Goal: Task Accomplishment & Management: Complete application form

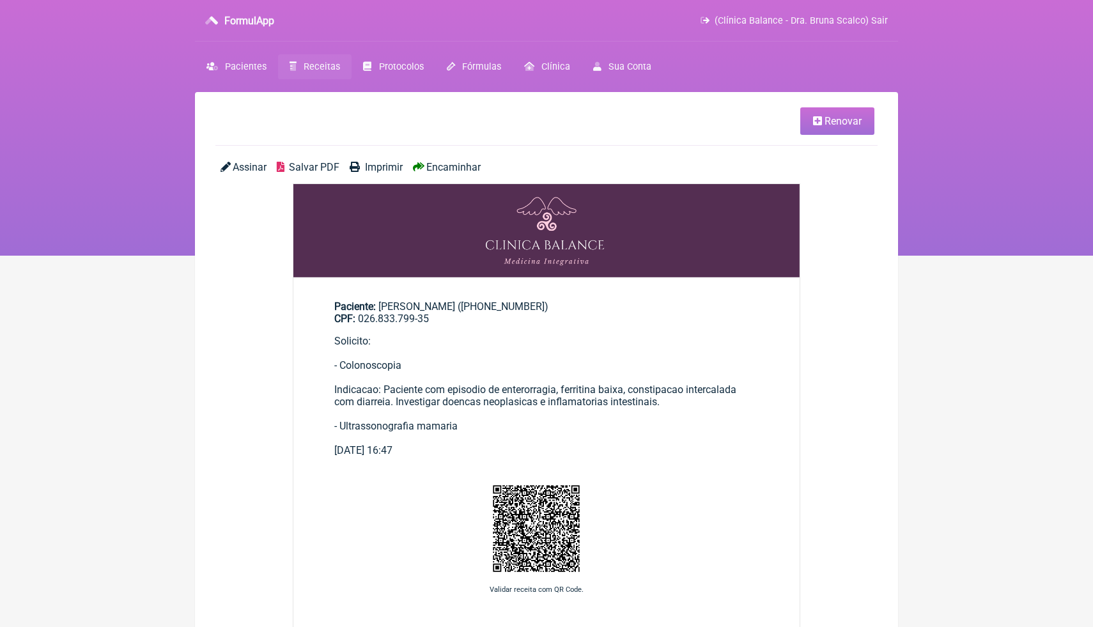
click at [329, 71] on span "Receitas" at bounding box center [322, 66] width 36 height 11
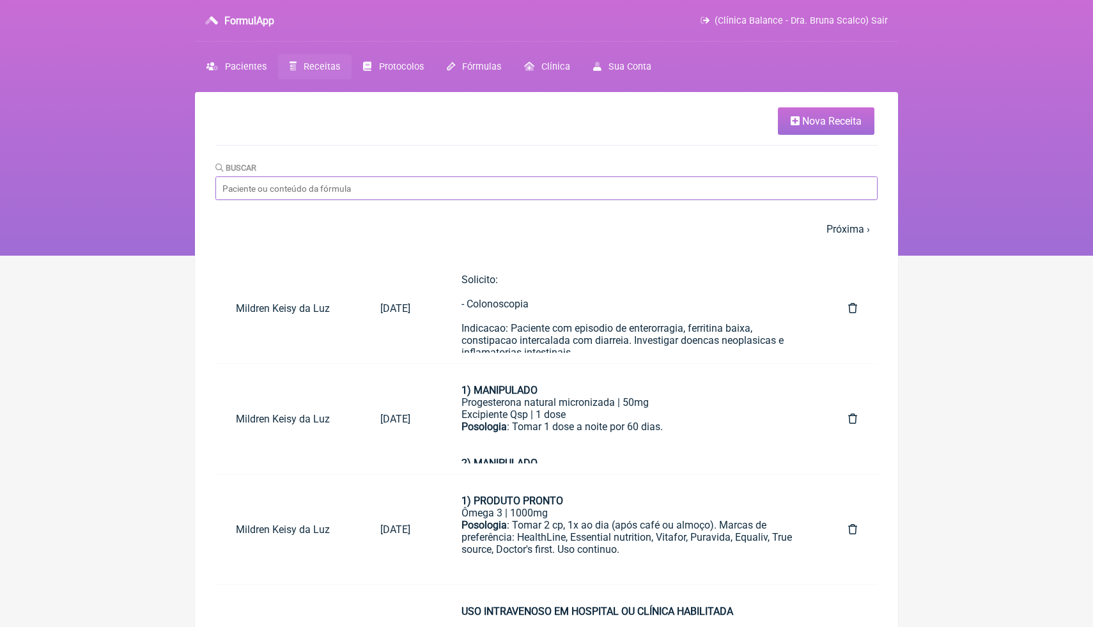
click at [371, 180] on input "Buscar" at bounding box center [546, 188] width 662 height 24
type input "marta coelho"
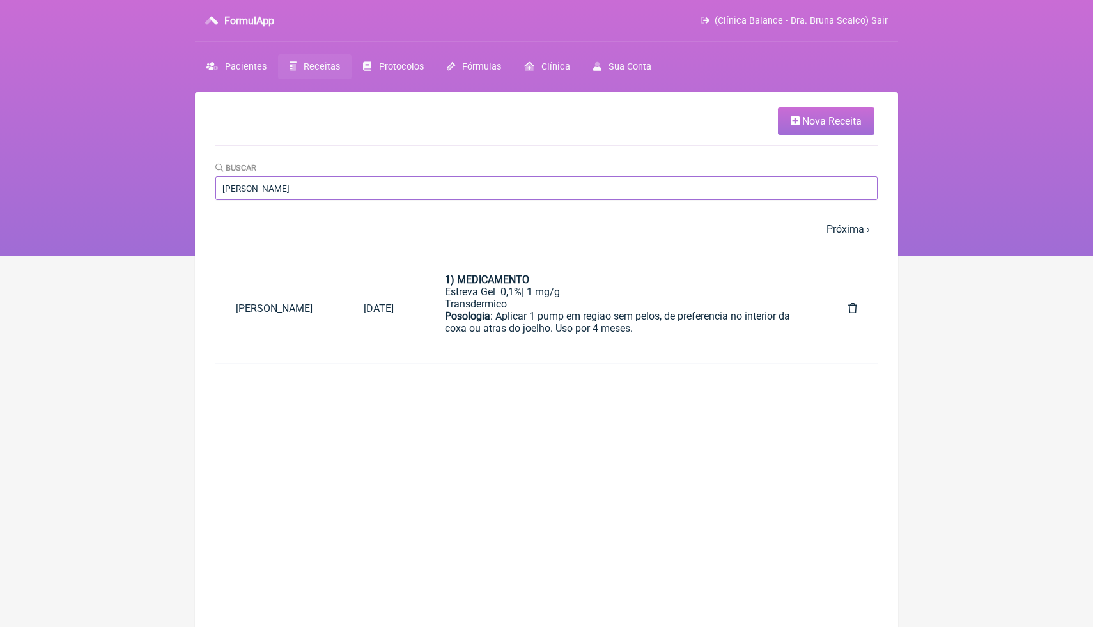
click at [765, 195] on input "marta coelho" at bounding box center [546, 188] width 662 height 24
click at [588, 301] on div "Estreva Gel 0,1%| 1 mg/g Transdermico" at bounding box center [621, 298] width 352 height 24
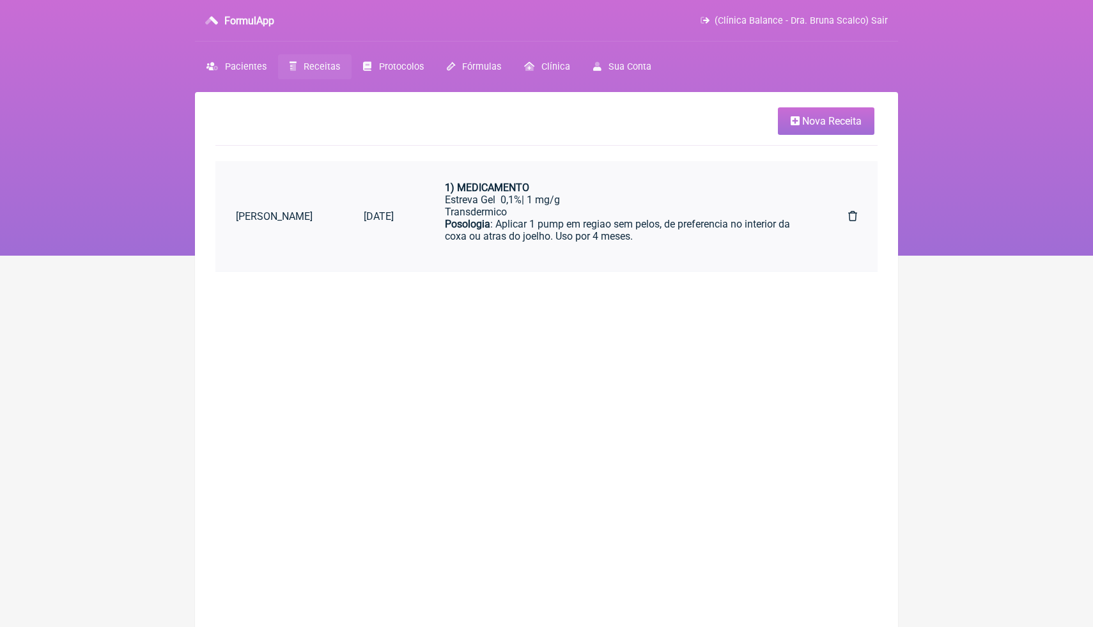
click at [591, 231] on div "Posologia : Aplicar 1 pump em regiao sem pelos, de preferencia no interior da c…" at bounding box center [621, 248] width 352 height 61
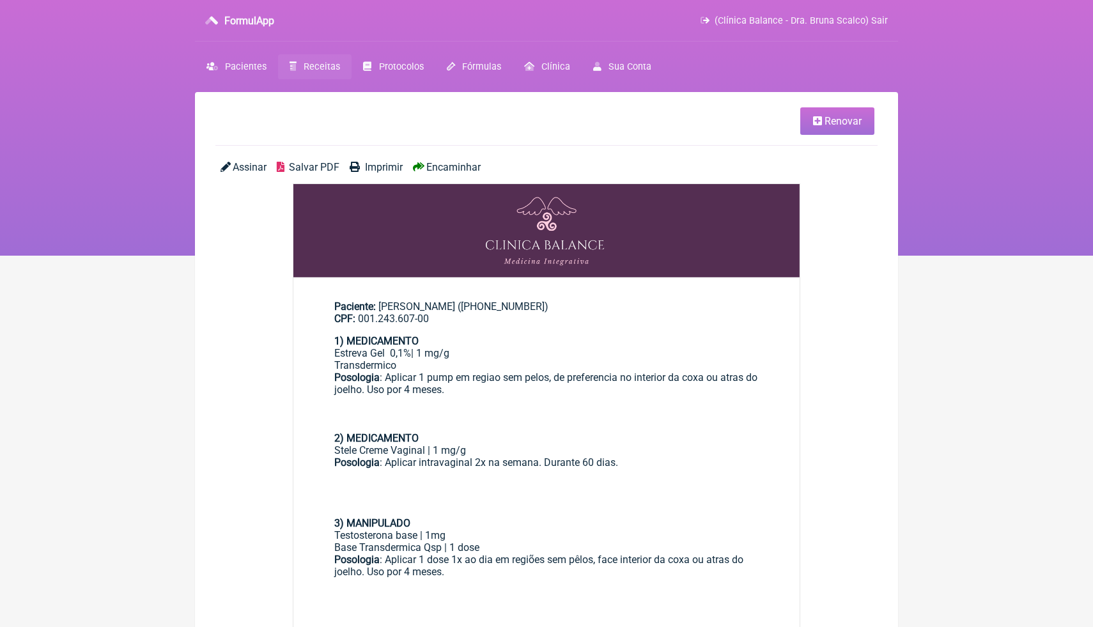
click at [312, 70] on span "Receitas" at bounding box center [322, 66] width 36 height 11
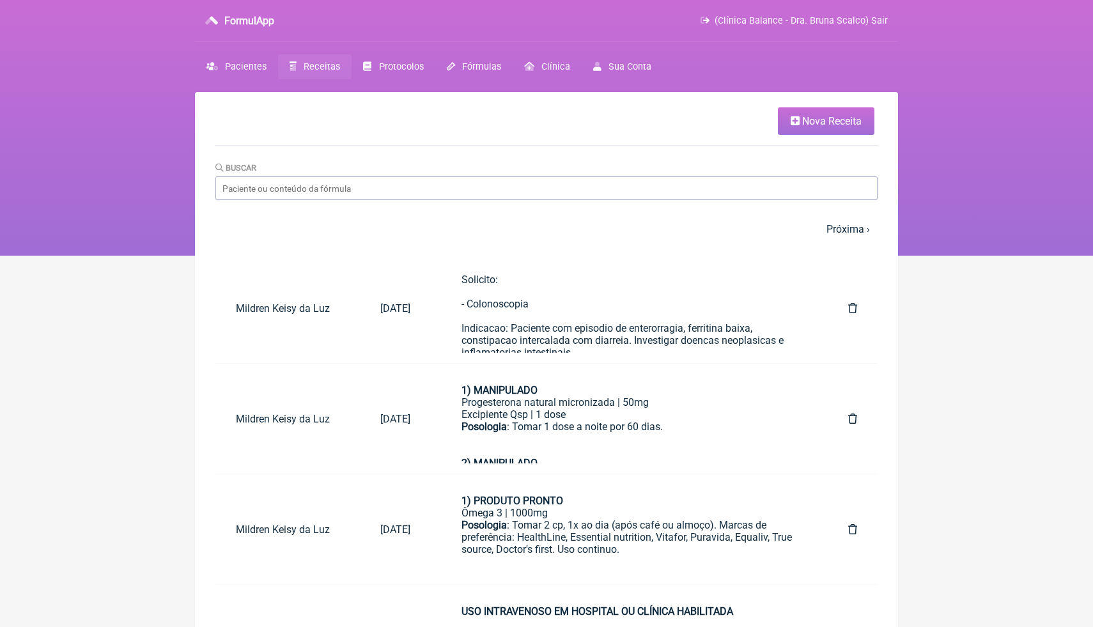
click at [802, 123] on span "Nova Receita" at bounding box center [831, 121] width 59 height 12
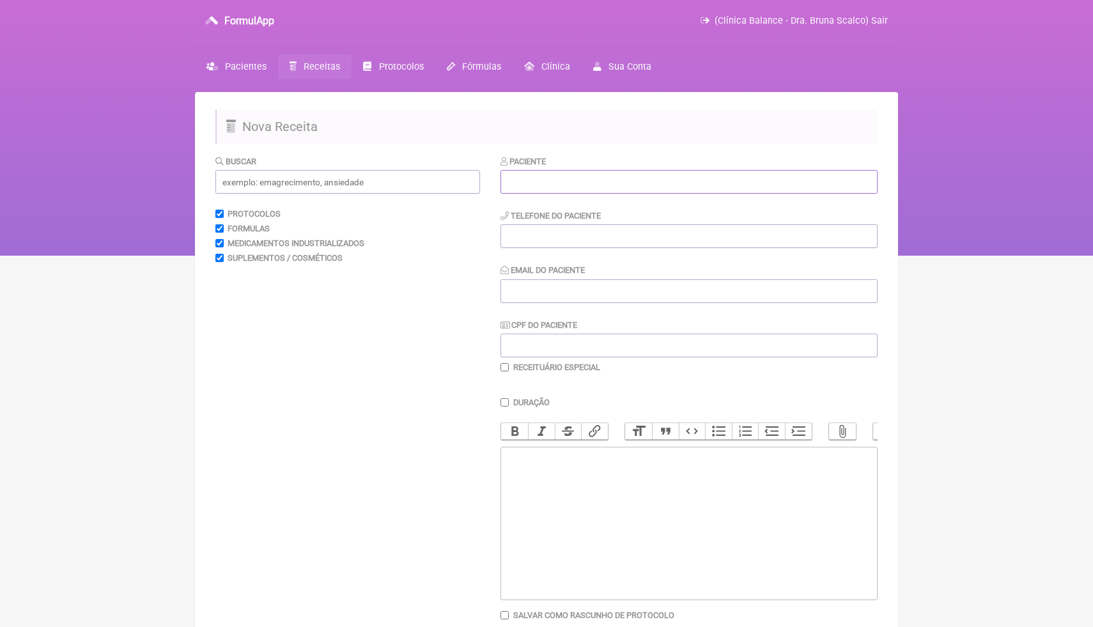
click at [600, 179] on input "text" at bounding box center [689, 182] width 377 height 24
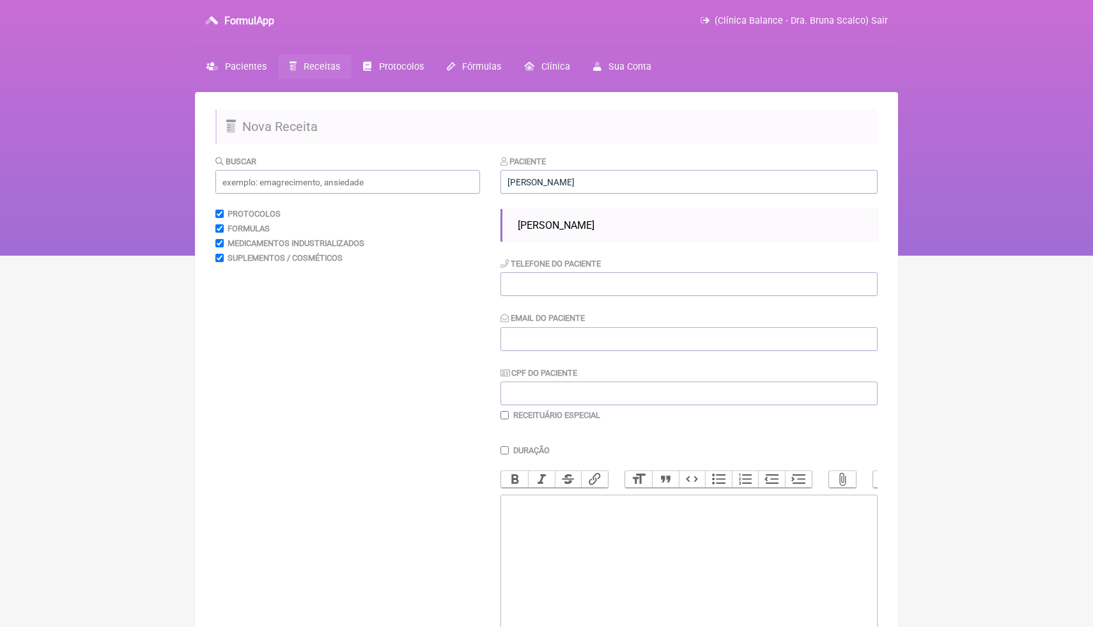
click at [595, 225] on span "Marta Coelho Soares" at bounding box center [556, 225] width 77 height 12
type input "Marta Coelho Soares"
type input "(27) 98831-8929"
type input "martinhacoelhosoares@gmail.com"
type input "001.243.607-00"
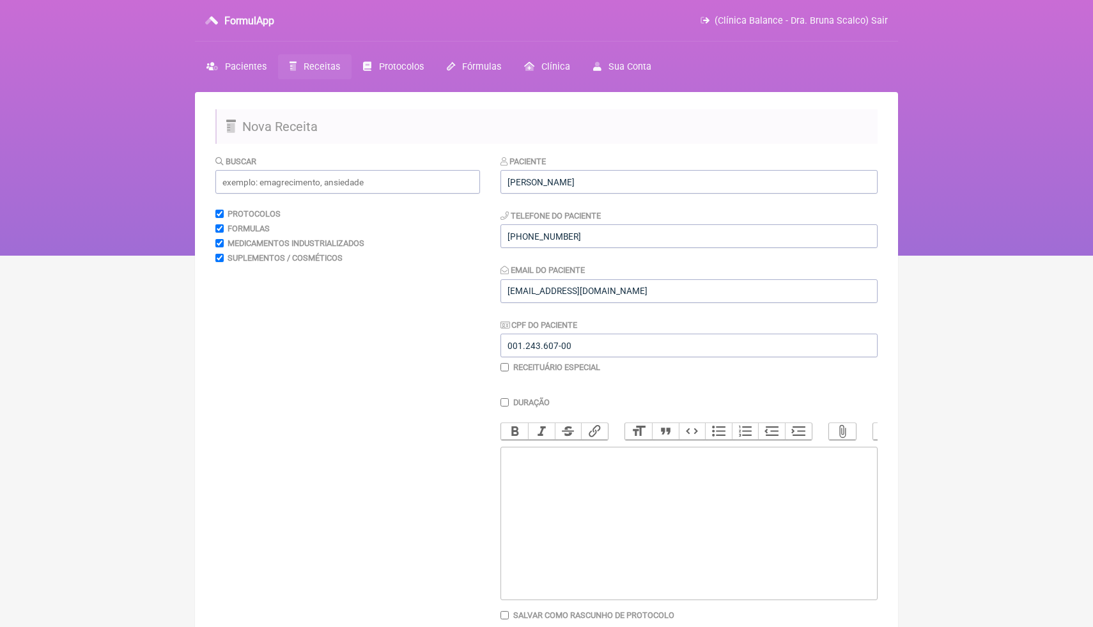
click at [540, 480] on trix-editor at bounding box center [689, 523] width 377 height 153
click at [415, 185] on input "text" at bounding box center [347, 182] width 265 height 24
click at [572, 462] on trix-editor at bounding box center [689, 523] width 377 height 153
click at [531, 472] on trix-editor at bounding box center [689, 523] width 377 height 153
paste trix-editor "<div><strong>1) PRODUTO ACABADO</strong></div><div>Ômega 3 | 1000mg</div><div><…"
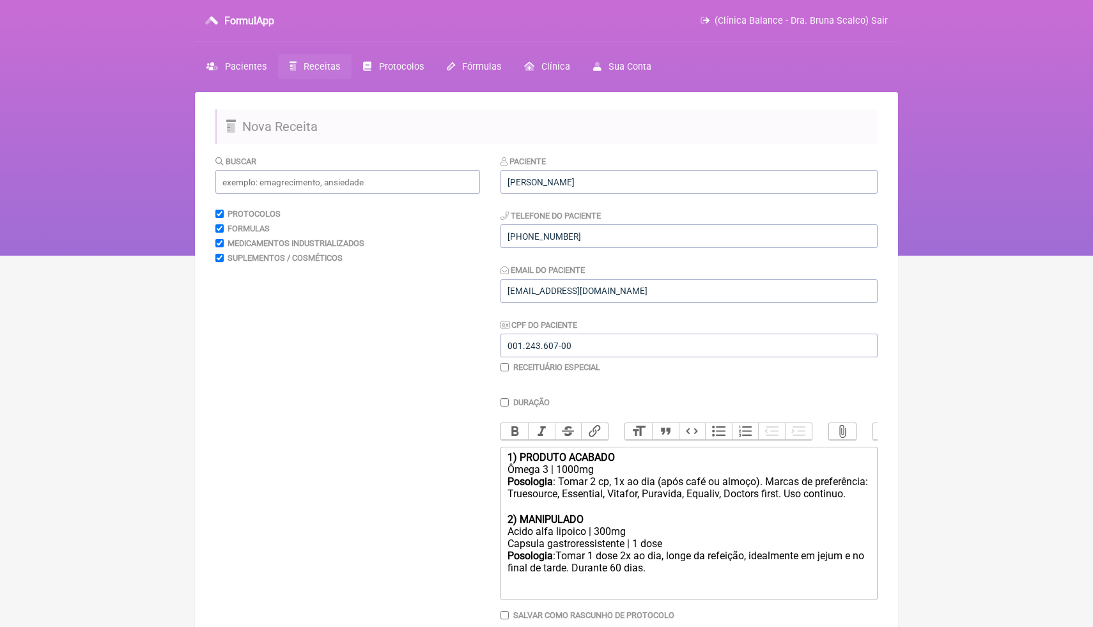
click at [644, 513] on div at bounding box center [689, 507] width 363 height 12
drag, startPoint x: 627, startPoint y: 454, endPoint x: 573, endPoint y: 453, distance: 54.4
click at [573, 453] on div "1) PRODUTO ACABADO" at bounding box center [689, 457] width 363 height 12
drag, startPoint x: 549, startPoint y: 471, endPoint x: 504, endPoint y: 470, distance: 45.4
click at [504, 470] on trix-editor "1) PRODUTO INDUSTRIAL Ômega 3 | 1000mg Posologia : Tomar 2 cp, 1x ao dia (após …" at bounding box center [689, 523] width 377 height 153
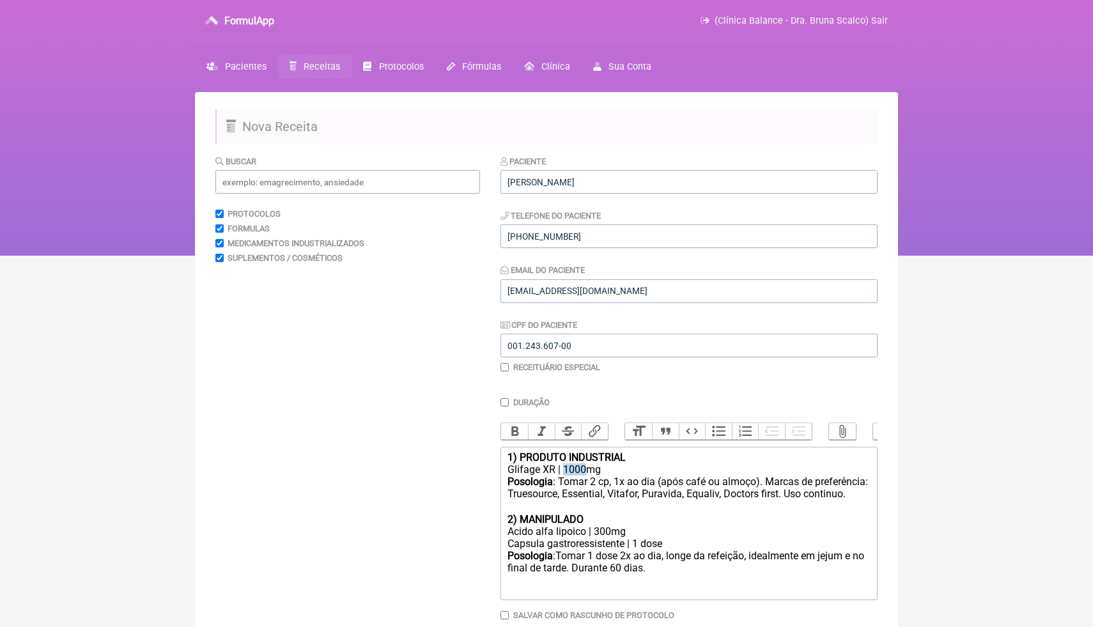
drag, startPoint x: 586, startPoint y: 470, endPoint x: 566, endPoint y: 471, distance: 20.5
click at [566, 471] on div "Glifage XR | 1000mg" at bounding box center [689, 470] width 363 height 12
click at [599, 484] on div "Posologia : Tomar 2 cp, 1x ao dia (após café ou almoço). Marcas de preferência:…" at bounding box center [689, 489] width 363 height 26
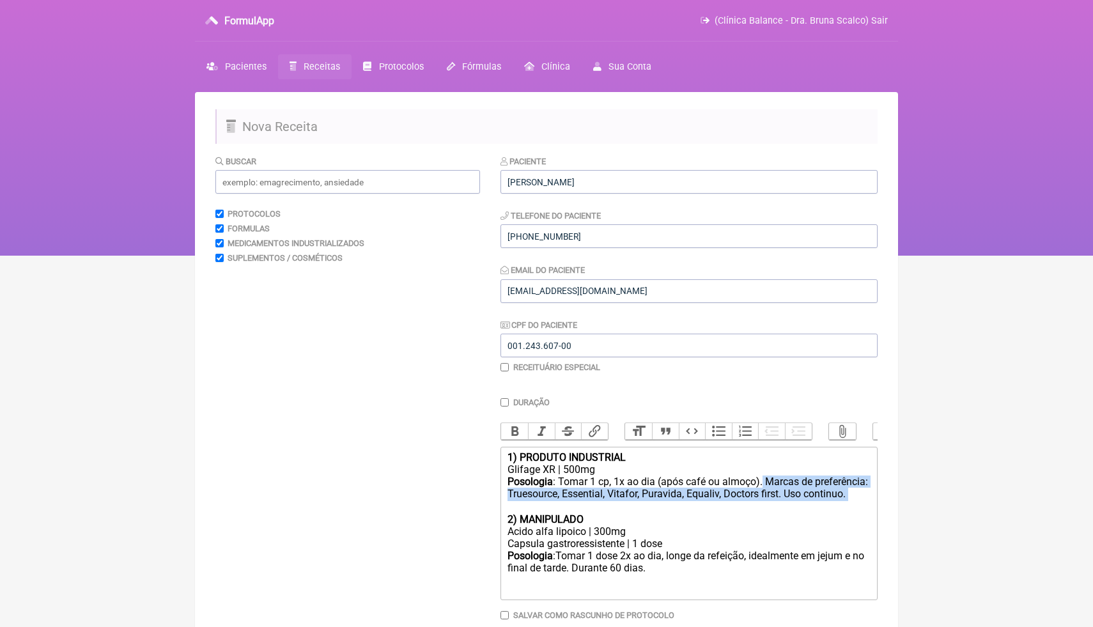
drag, startPoint x: 555, startPoint y: 507, endPoint x: 767, endPoint y: 482, distance: 213.7
click at [767, 483] on div "Posologia : Tomar 1 cp, 1x ao dia (após café ou almoço). Marcas de preferência:…" at bounding box center [689, 489] width 363 height 26
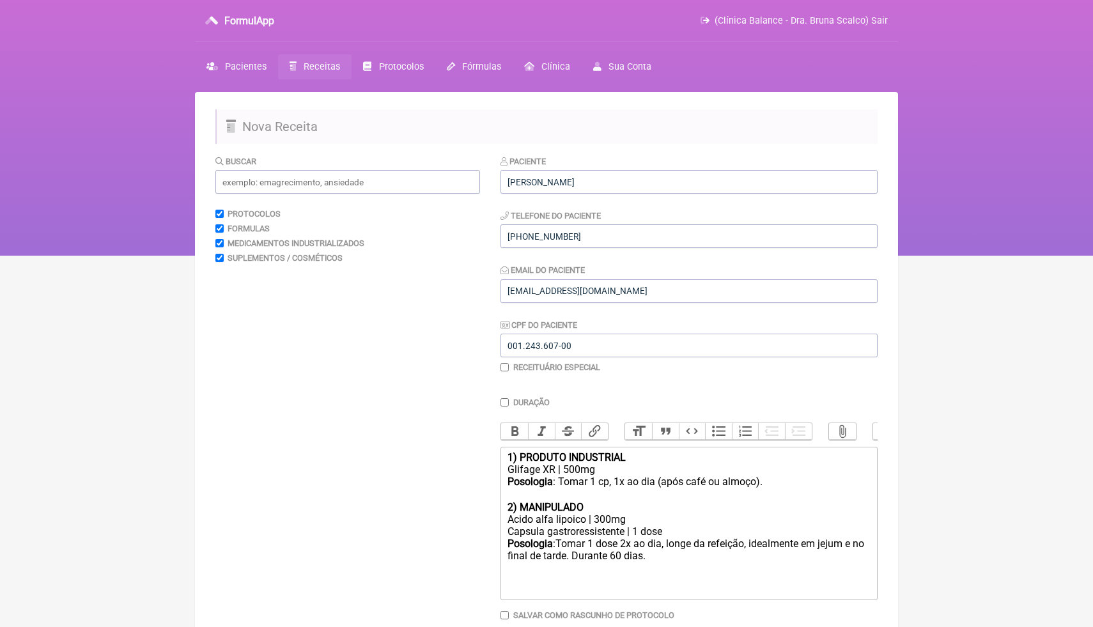
click at [749, 483] on div "Posologia : Tomar 1 cp, 1x ao dia (após café ou almoço). ㅤ" at bounding box center [689, 482] width 363 height 13
click at [773, 485] on div "Posologia : Tomar 1 cp, 1x ao dia (após café ou jantar). ㅤ" at bounding box center [689, 482] width 363 height 13
click at [766, 483] on div "Posologia : Tomar 1 cp, 1x ao dia (após café ou jantar). ㅤ" at bounding box center [689, 482] width 363 height 13
click at [765, 483] on div "Posologia : Tomar 1 cp, 1x ao dia (após café ou jantar). ㅤ" at bounding box center [689, 482] width 363 height 13
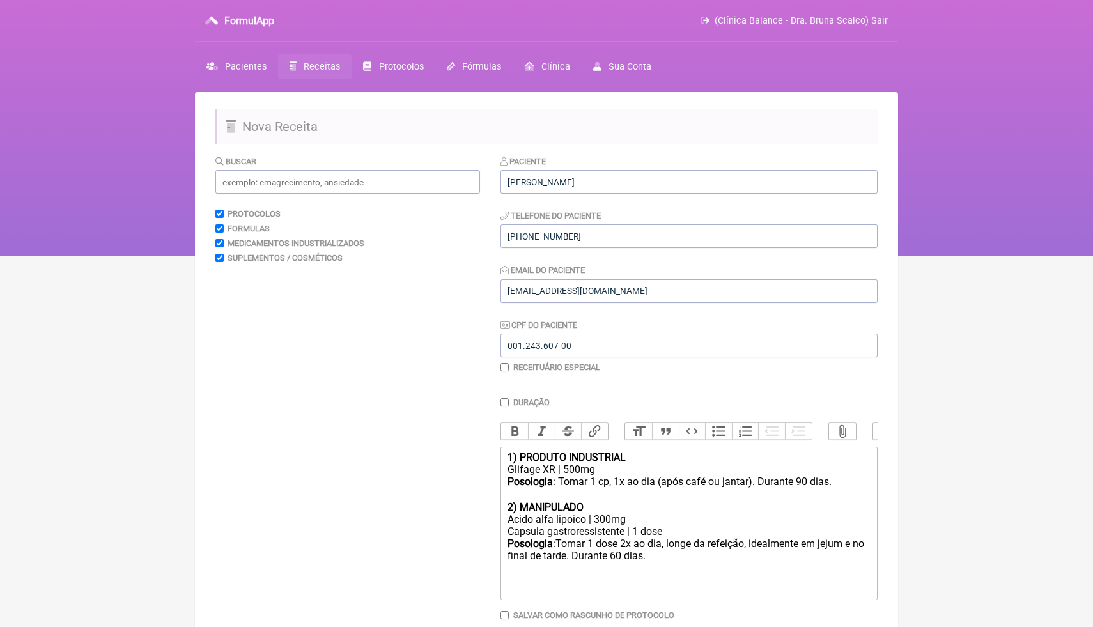
type trix-editor "<div><strong>1) PRODUTO INDUSTRIAL</strong></div><div>Glifage XR | 500mg</div><…"
click at [930, 256] on html "FormulApp (Clínica Balance - Dra. Bruna Scalco) Sair Pacientes Receitas Protoco…" at bounding box center [546, 128] width 1093 height 256
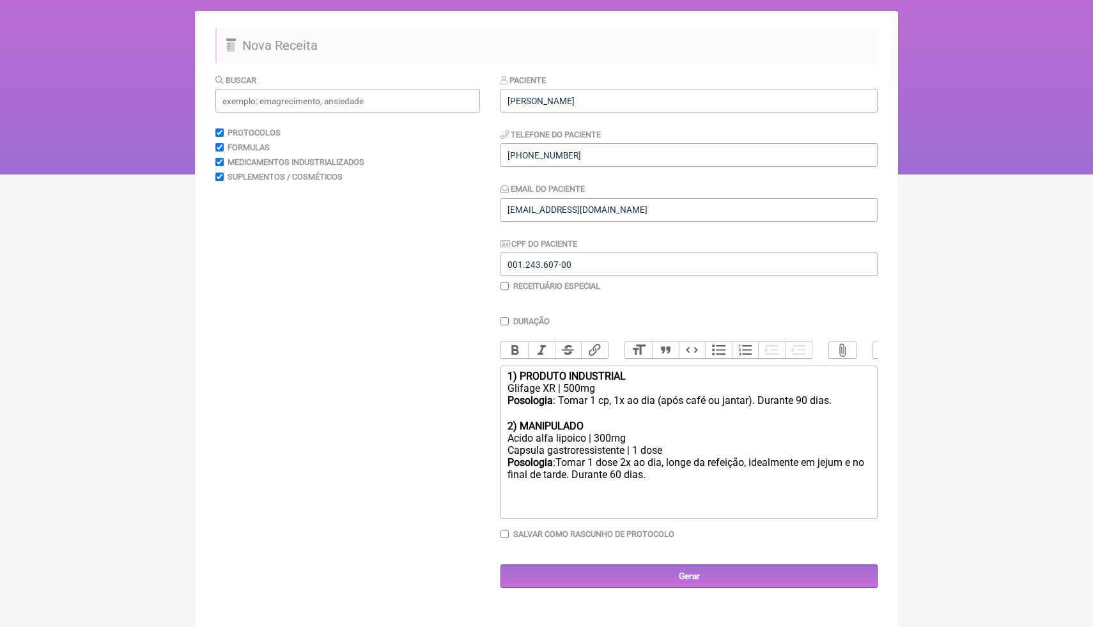
scroll to position [92, 0]
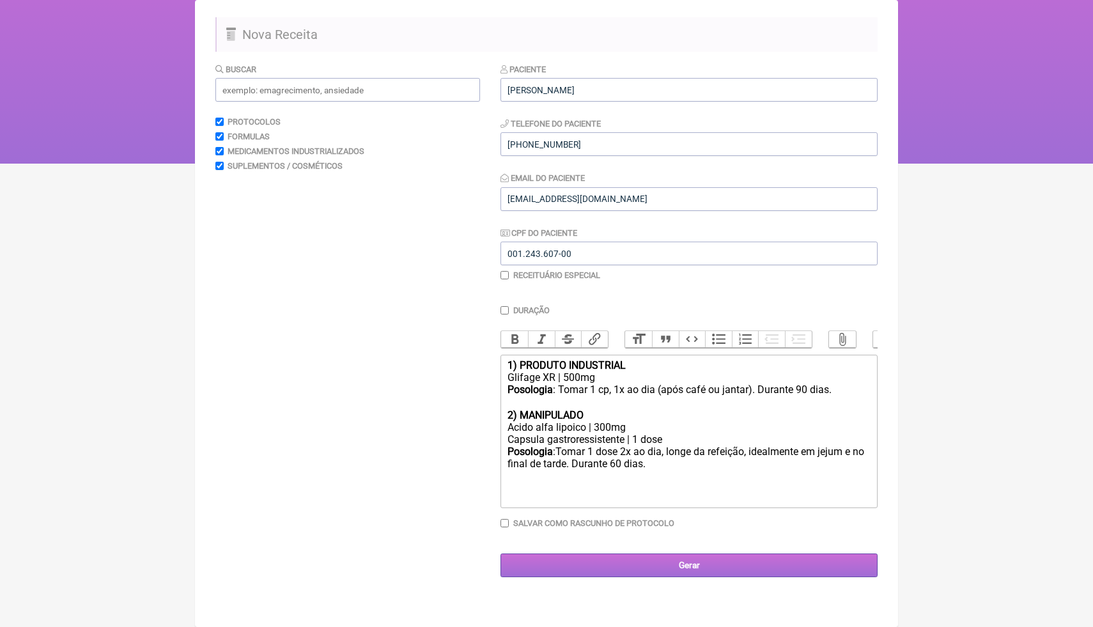
click at [621, 565] on input "Gerar" at bounding box center [689, 566] width 377 height 24
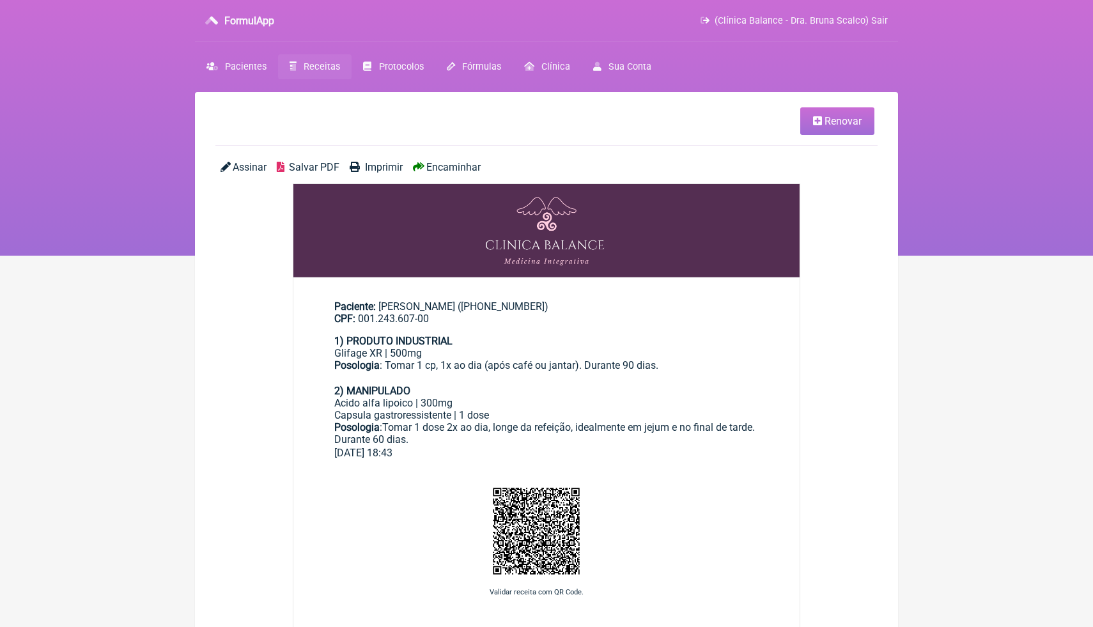
click at [313, 170] on span "Salvar PDF" at bounding box center [314, 167] width 51 height 12
